Goal: Check status: Check status

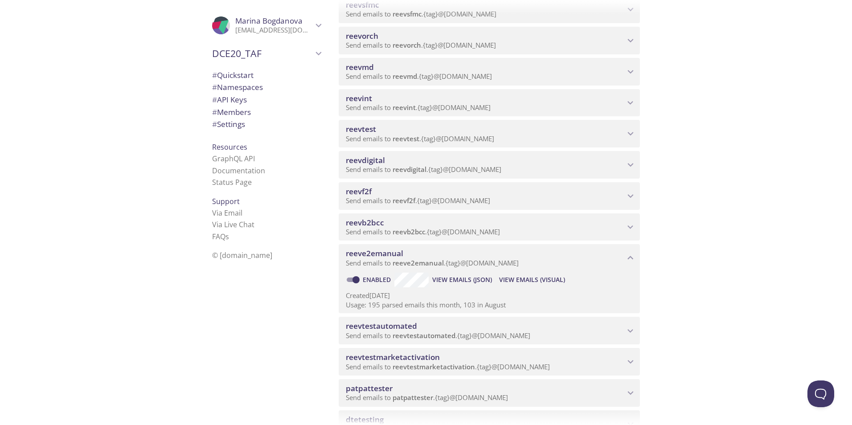
click at [531, 280] on span "View Emails (Visual)" at bounding box center [532, 279] width 66 height 11
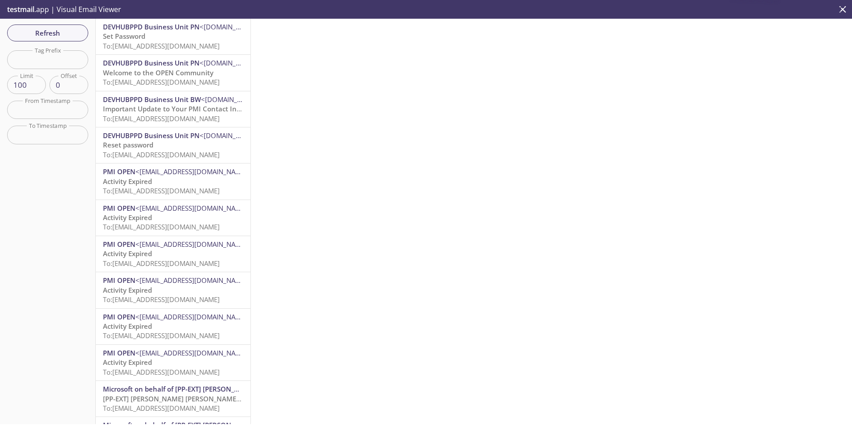
click at [181, 47] on span "To: [EMAIL_ADDRESS][DOMAIN_NAME]" at bounding box center [161, 45] width 117 height 9
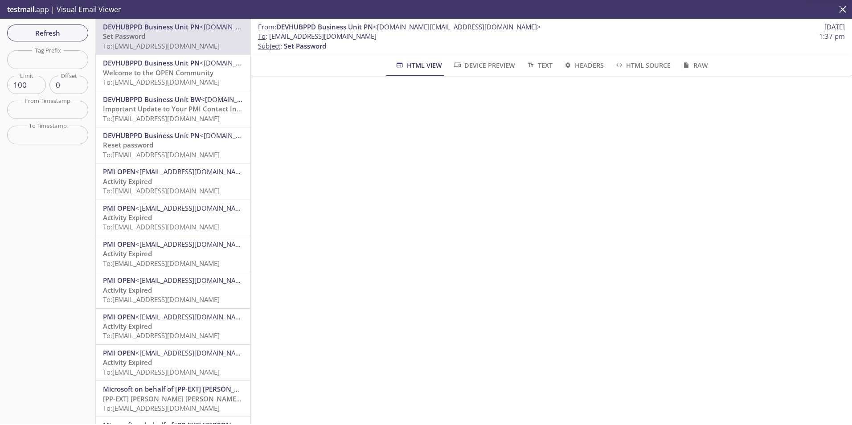
drag, startPoint x: 401, startPoint y: 38, endPoint x: 270, endPoint y: 38, distance: 130.5
click at [270, 38] on span "To : [EMAIL_ADDRESS][DOMAIN_NAME] 1:37 pm" at bounding box center [551, 36] width 587 height 9
click at [399, 39] on span "To : [EMAIL_ADDRESS][DOMAIN_NAME] 1:37 pm" at bounding box center [551, 36] width 587 height 9
drag, startPoint x: 403, startPoint y: 37, endPoint x: 270, endPoint y: 36, distance: 132.8
click at [270, 36] on span "To : [EMAIL_ADDRESS][DOMAIN_NAME] 1:37 pm" at bounding box center [551, 36] width 587 height 9
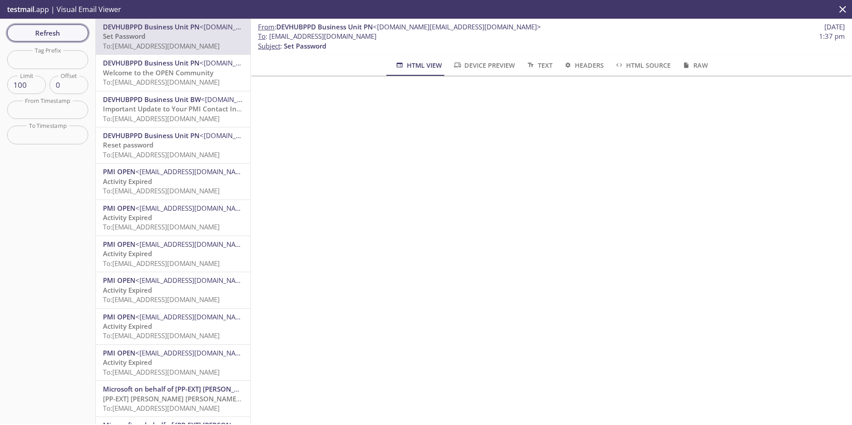
click at [53, 32] on span "Refresh" at bounding box center [47, 33] width 67 height 12
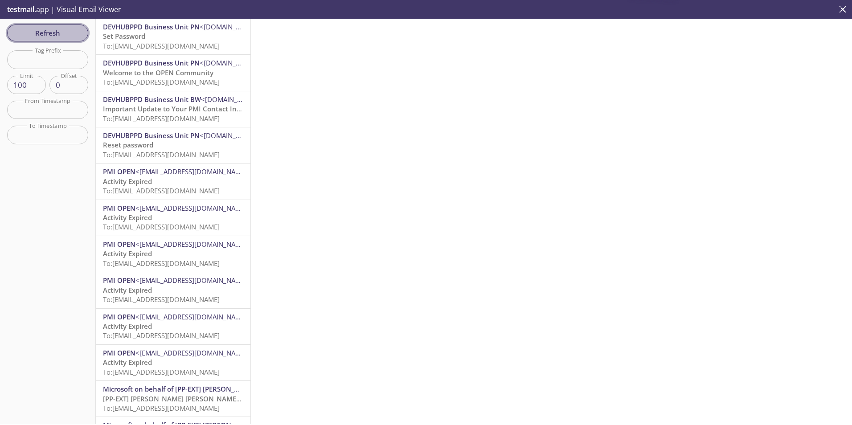
click at [52, 31] on span "Refresh" at bounding box center [47, 33] width 67 height 12
click at [49, 32] on span "Refresh" at bounding box center [47, 33] width 67 height 12
click at [61, 28] on button "Refresh" at bounding box center [47, 33] width 81 height 17
